Goal: Transaction & Acquisition: Purchase product/service

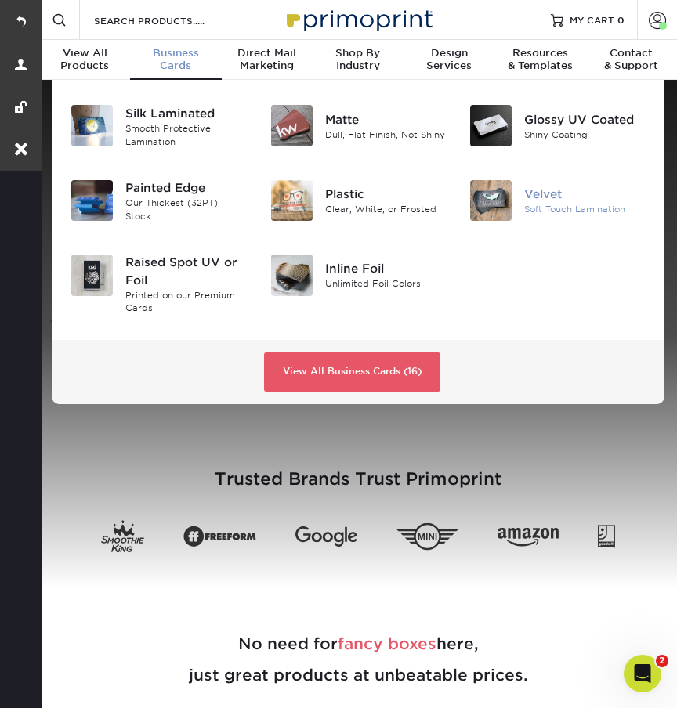
click at [546, 193] on div "Velvet" at bounding box center [584, 194] width 121 height 17
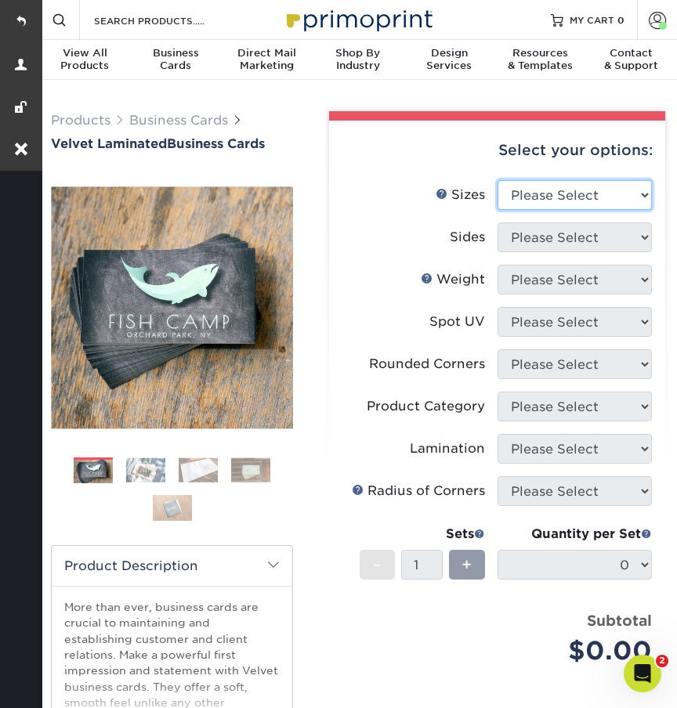
select select "2.00x3.50"
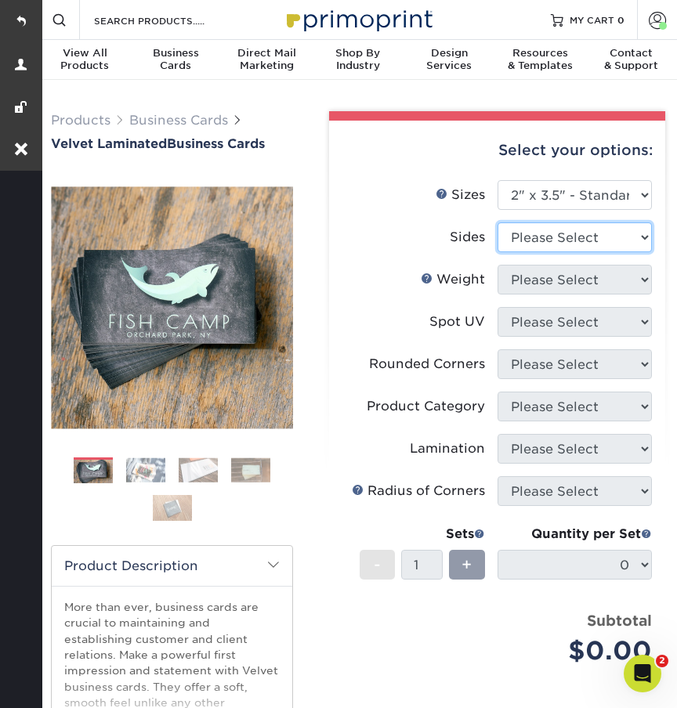
select select "13abbda7-1d64-4f25-8bb2-c179b224825d"
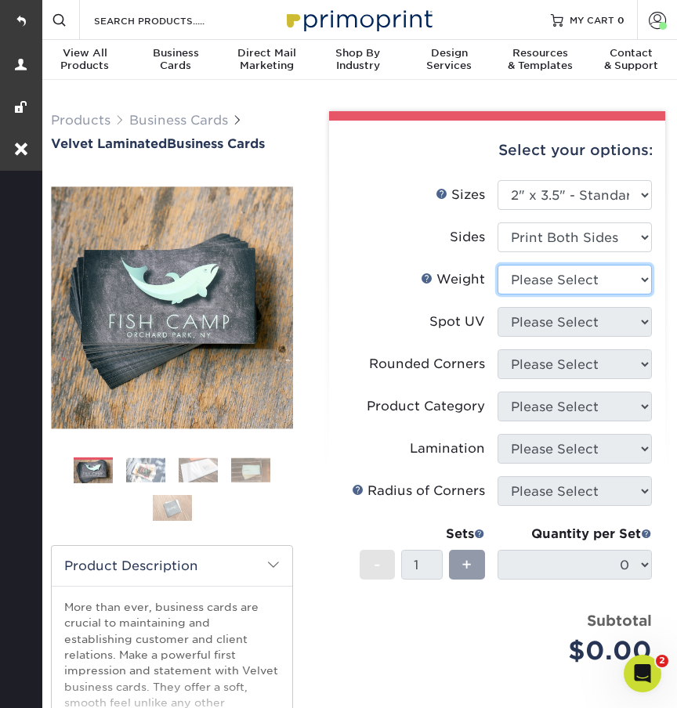
select select "16PT"
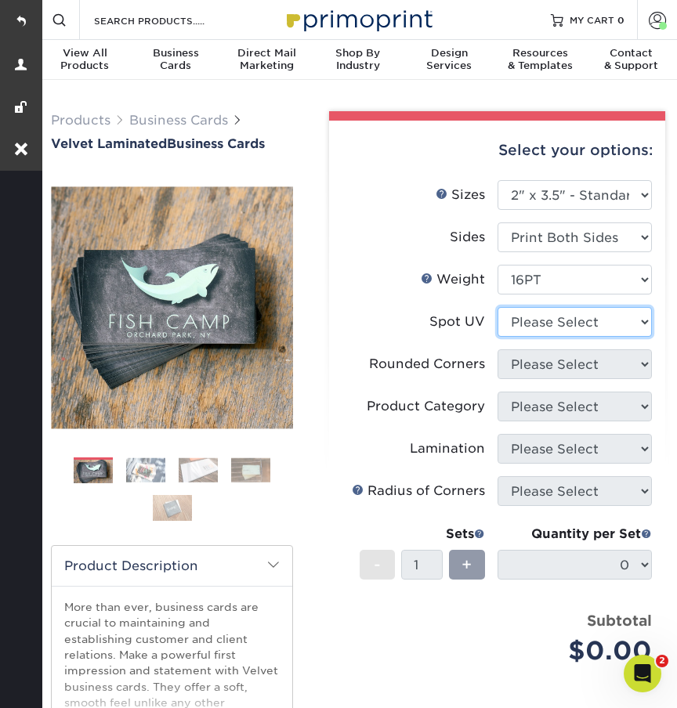
select select "0"
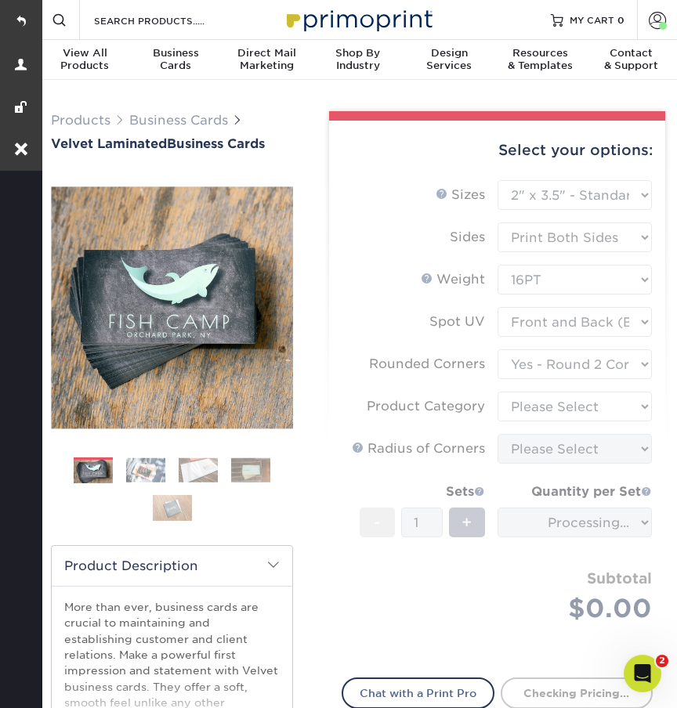
click at [509, 362] on form "Sizes Help Sizes Please Select 1.5" x 3.5" - Mini 1.75" x 3.5" - Mini 2" x 2" -…" at bounding box center [496, 419] width 311 height 479
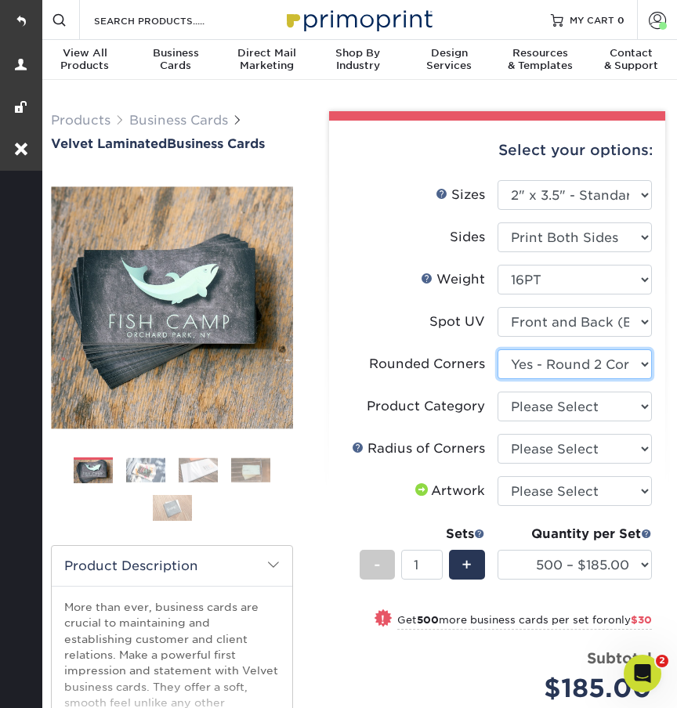
select select "0"
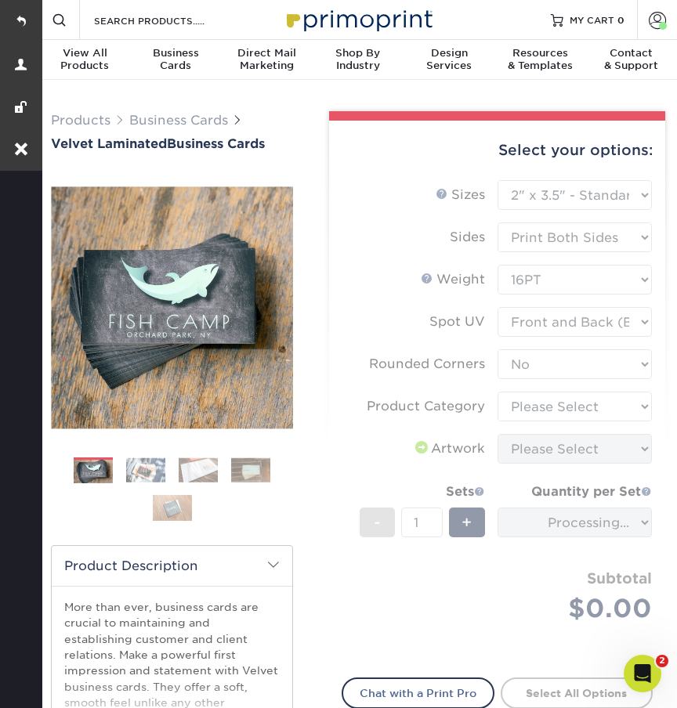
click at [512, 408] on form "Sizes Help Sizes Please Select 1.5" x 3.5" - Mini 1.75" x 3.5" - Mini 2" x 2" -…" at bounding box center [496, 419] width 311 height 479
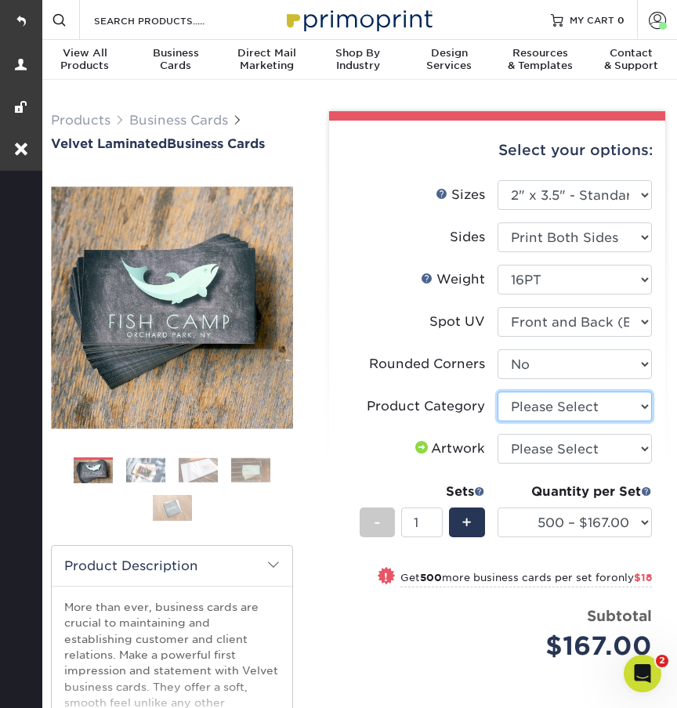
select select "3b5148f1-0588-4f88-a218-97bcfdce65c1"
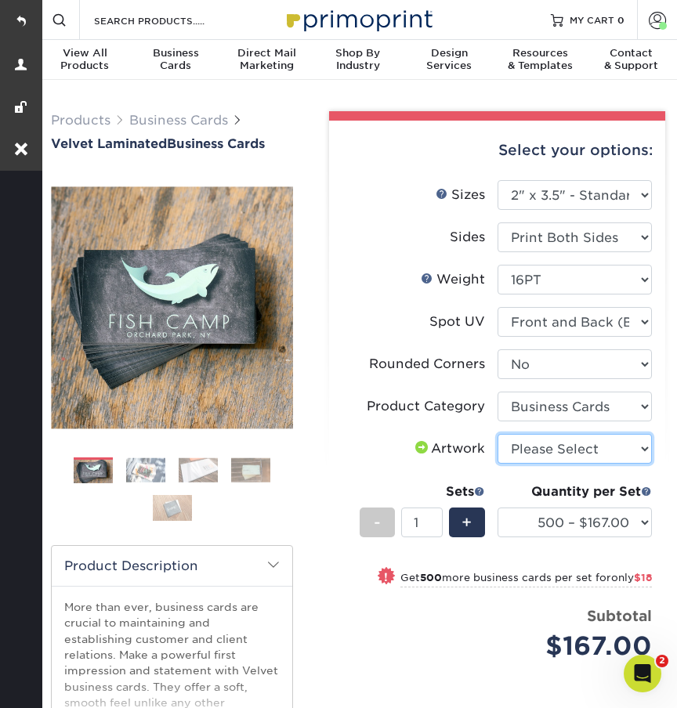
select select "upload"
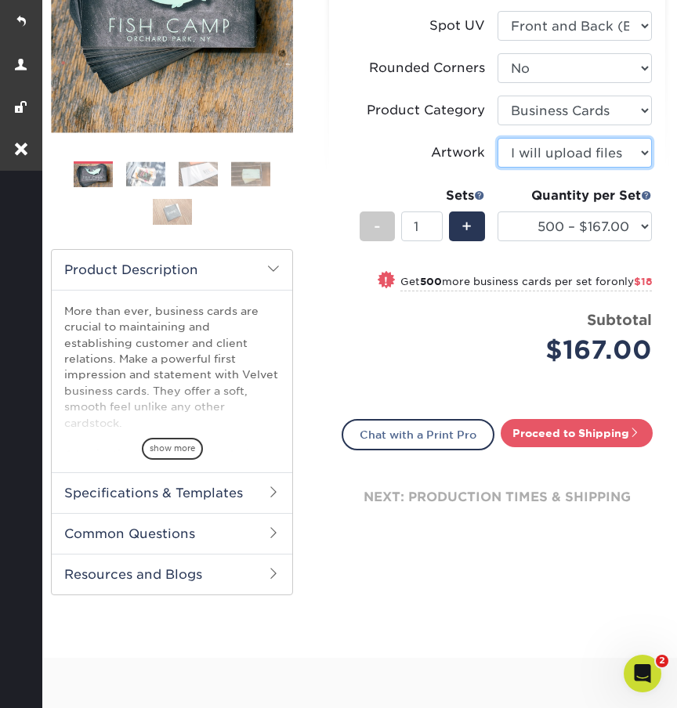
scroll to position [490, 0]
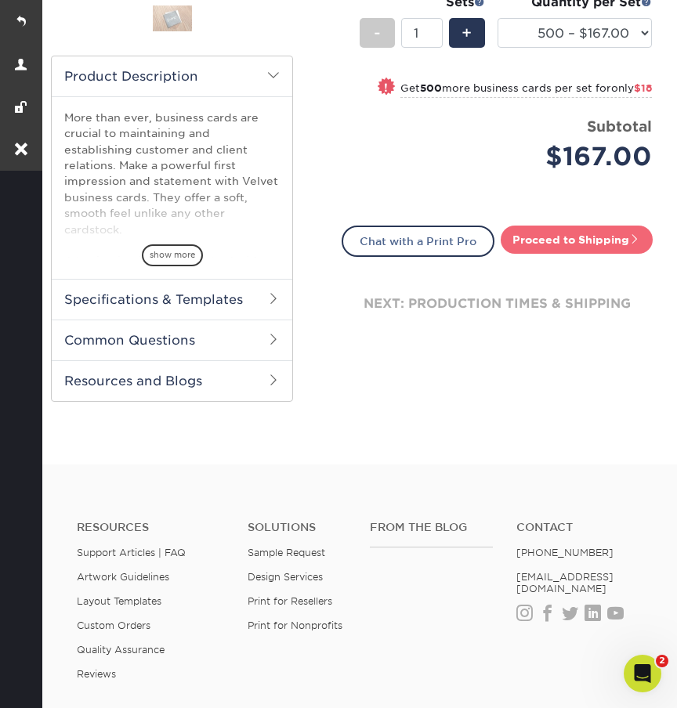
click at [539, 236] on link "Proceed to Shipping" at bounding box center [577, 240] width 152 height 28
type input "Set 1"
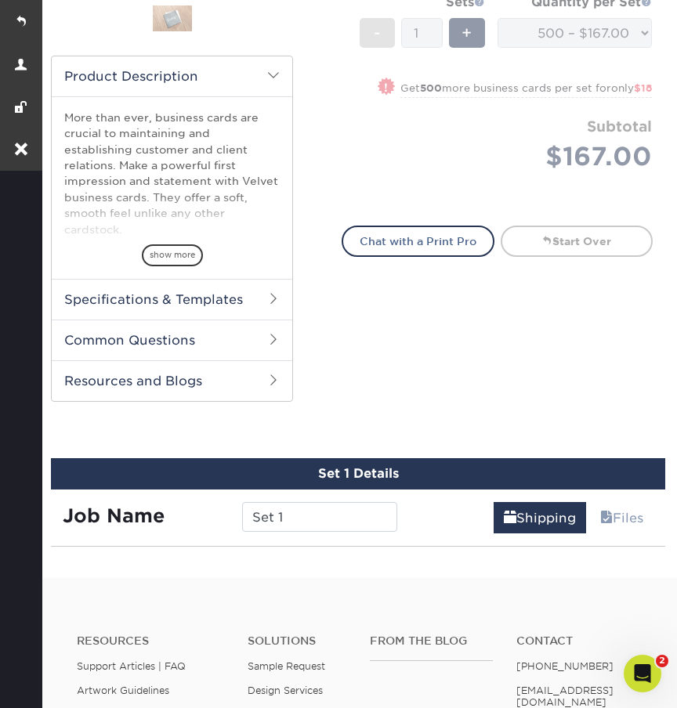
select select "4255bcc9-c807-49ed-9fda-38550f218dbc"
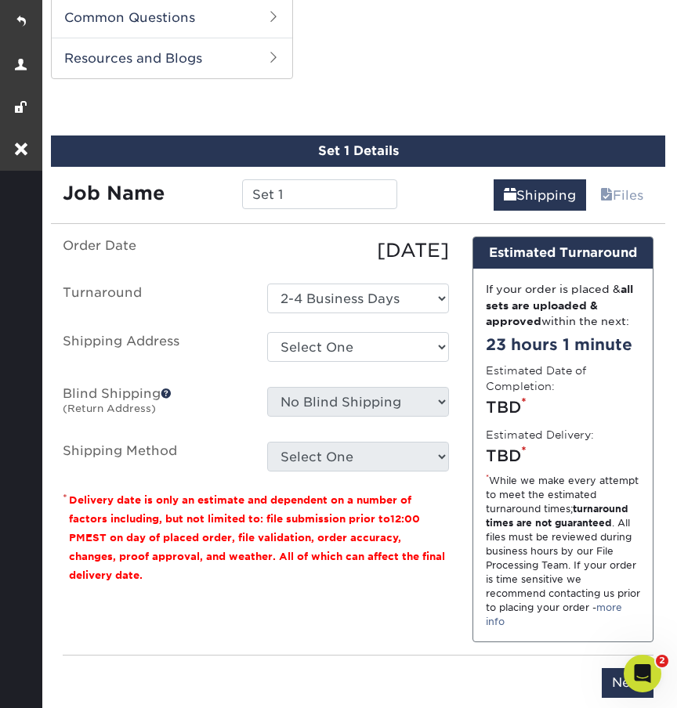
scroll to position [814, 0]
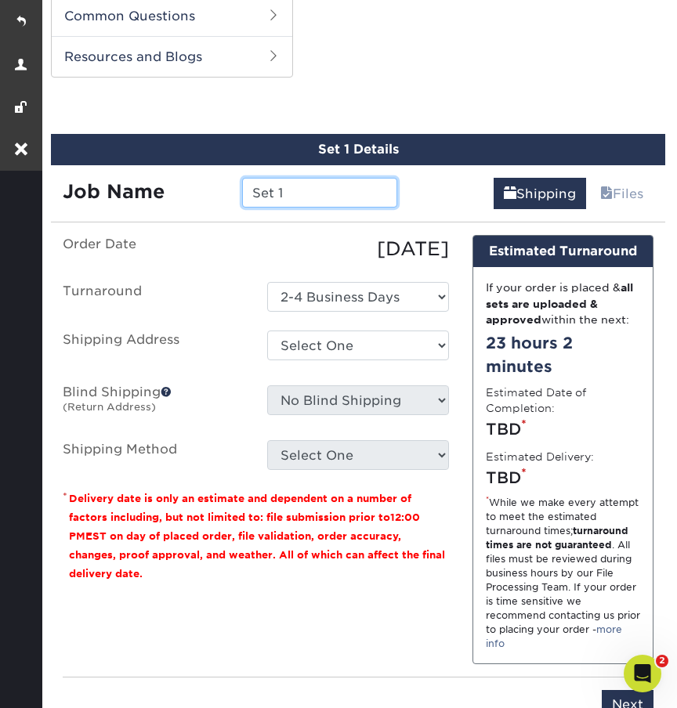
drag, startPoint x: 291, startPoint y: 193, endPoint x: 230, endPoint y: 193, distance: 61.1
click at [230, 193] on div "Set 1" at bounding box center [319, 193] width 179 height 30
paste input "Chris Pamula"
type input "[PERSON_NAME]- Typesetting"
click at [296, 361] on div "Select One KC Office + Add New Address" at bounding box center [357, 349] width 204 height 36
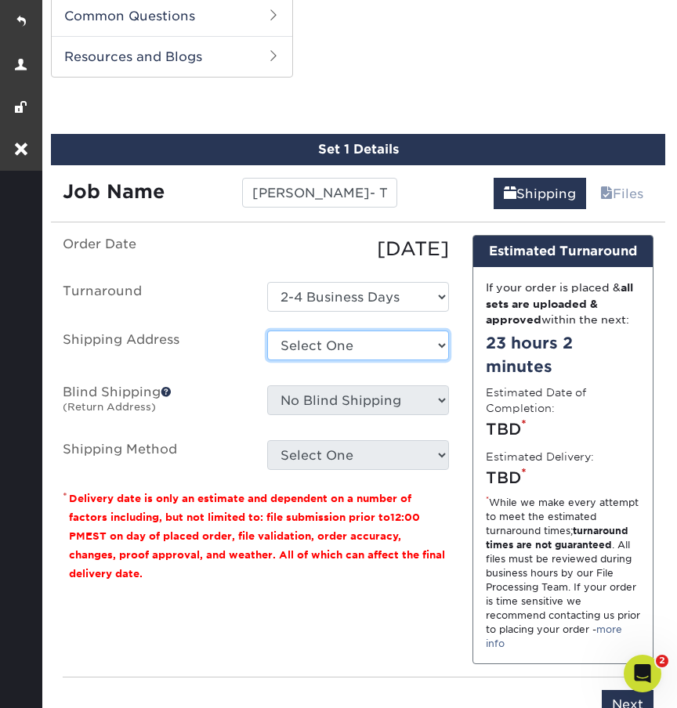
select select "261682"
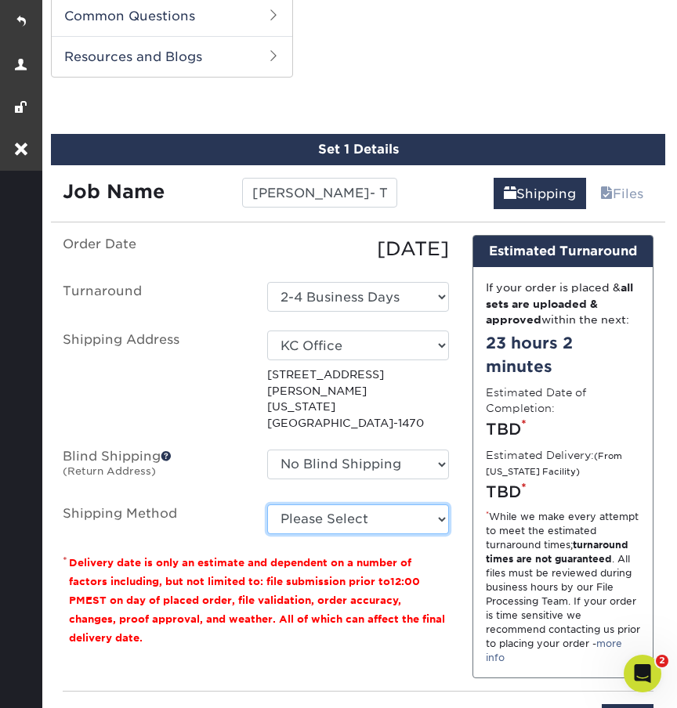
select select "03"
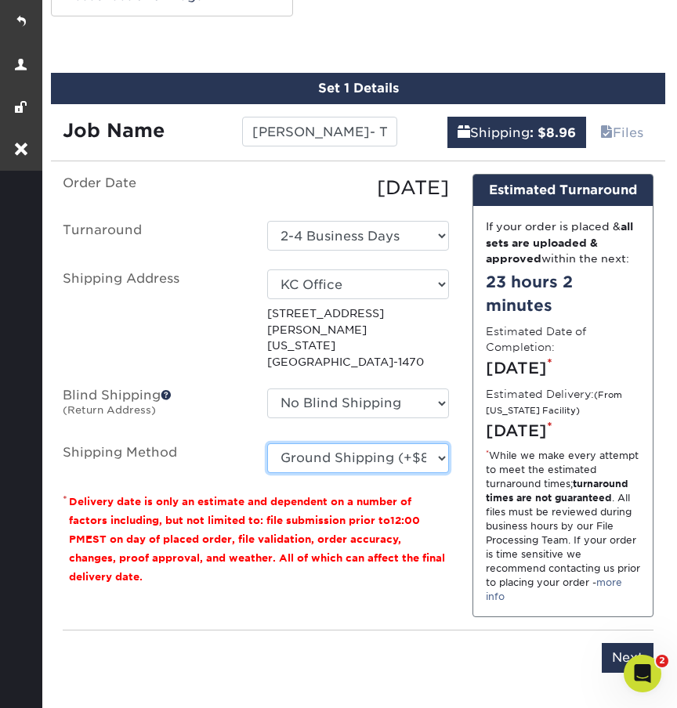
scroll to position [880, 0]
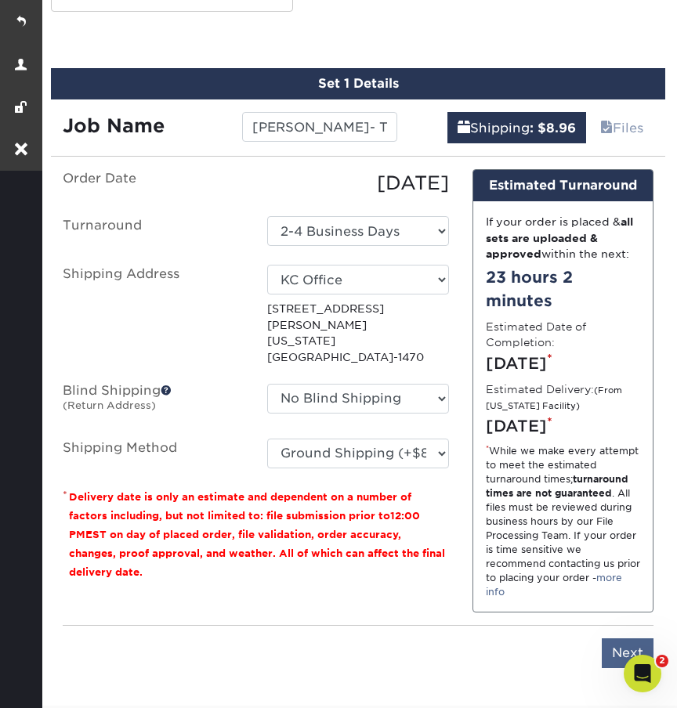
click at [610, 667] on input "Next" at bounding box center [628, 653] width 52 height 30
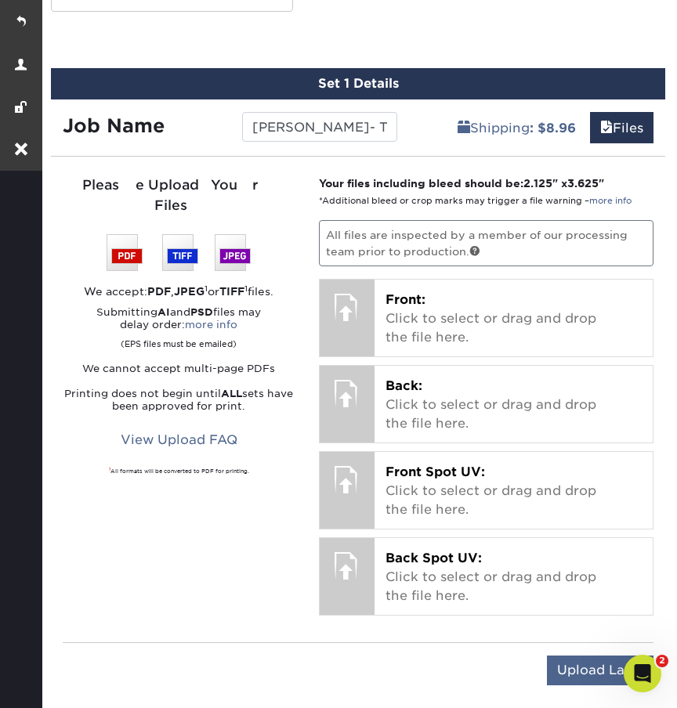
click at [595, 681] on input "Upload Later" at bounding box center [600, 671] width 107 height 30
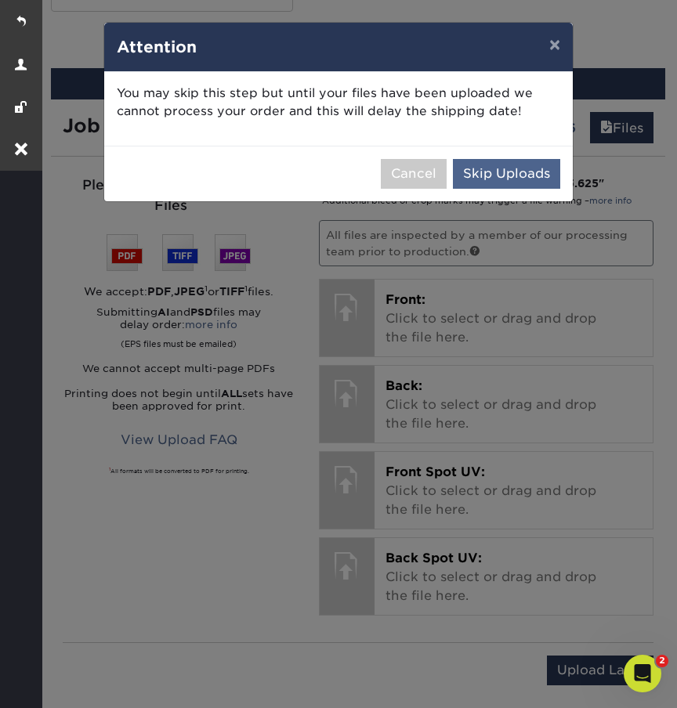
click at [473, 179] on button "Skip Uploads" at bounding box center [506, 174] width 107 height 30
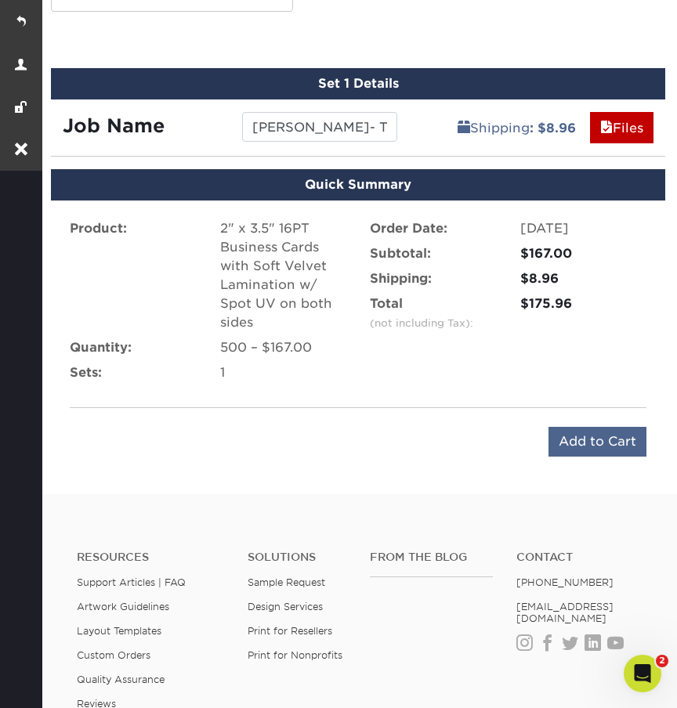
click at [579, 435] on input "Add to Cart" at bounding box center [597, 442] width 98 height 30
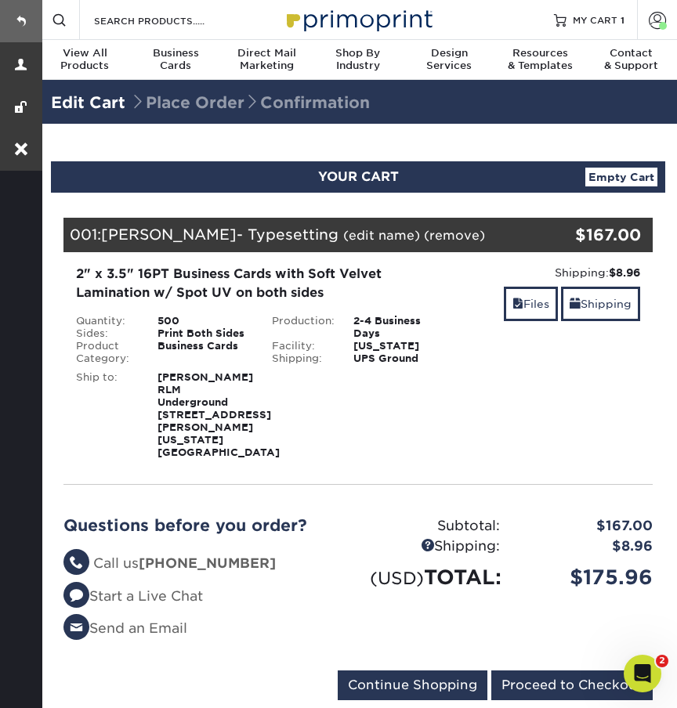
click at [27, 20] on link at bounding box center [21, 21] width 42 height 42
